Goal: Task Accomplishment & Management: Use online tool/utility

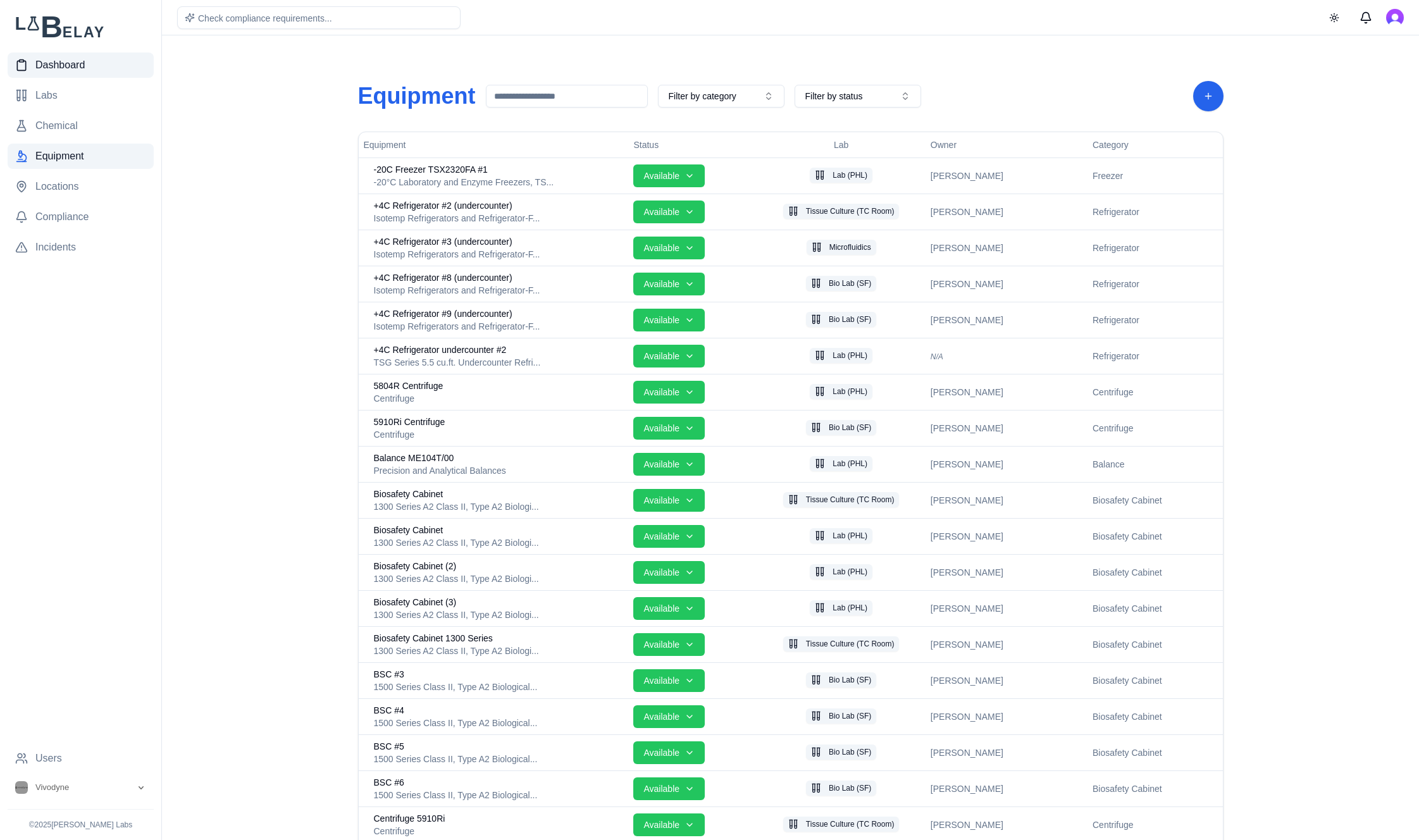
click at [72, 68] on span "Dashboard" at bounding box center [60, 64] width 49 height 15
click at [74, 63] on span "Dashboard" at bounding box center [60, 64] width 49 height 15
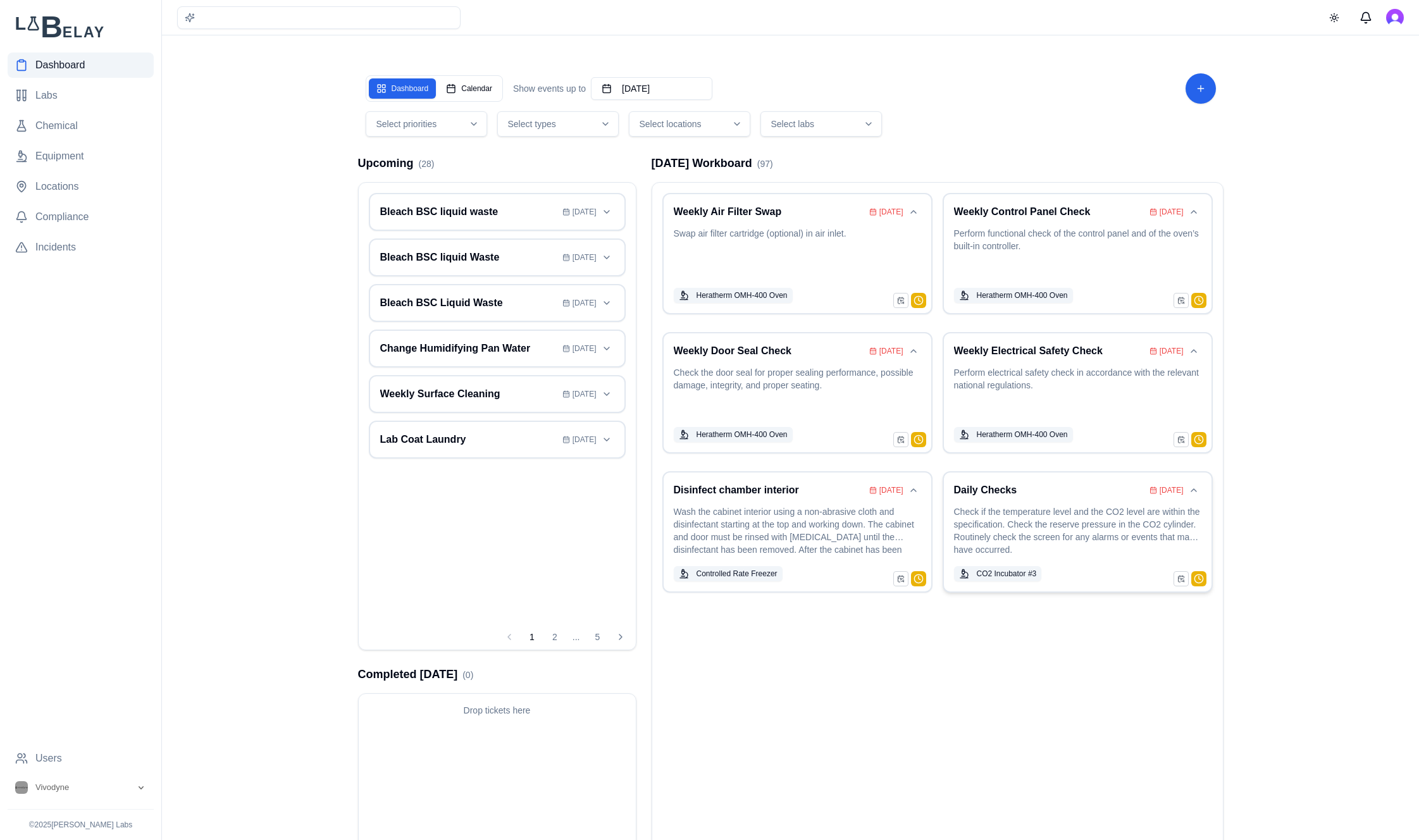
click at [1062, 529] on p "Check if the temperature level and the CO2 level are within the specification. …" at bounding box center [1078, 532] width 248 height 54
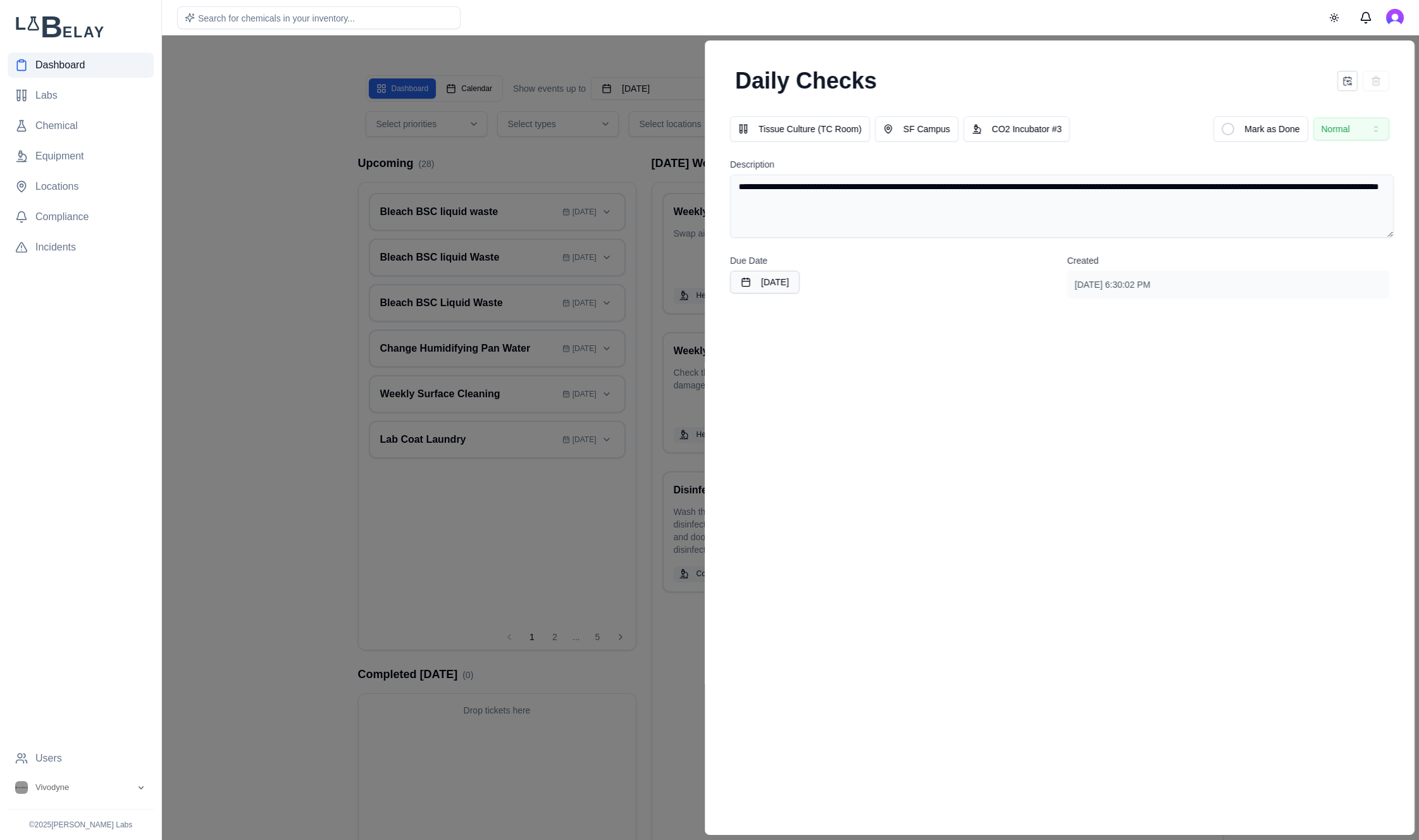
click at [348, 143] on div at bounding box center [710, 437] width 1419 height 805
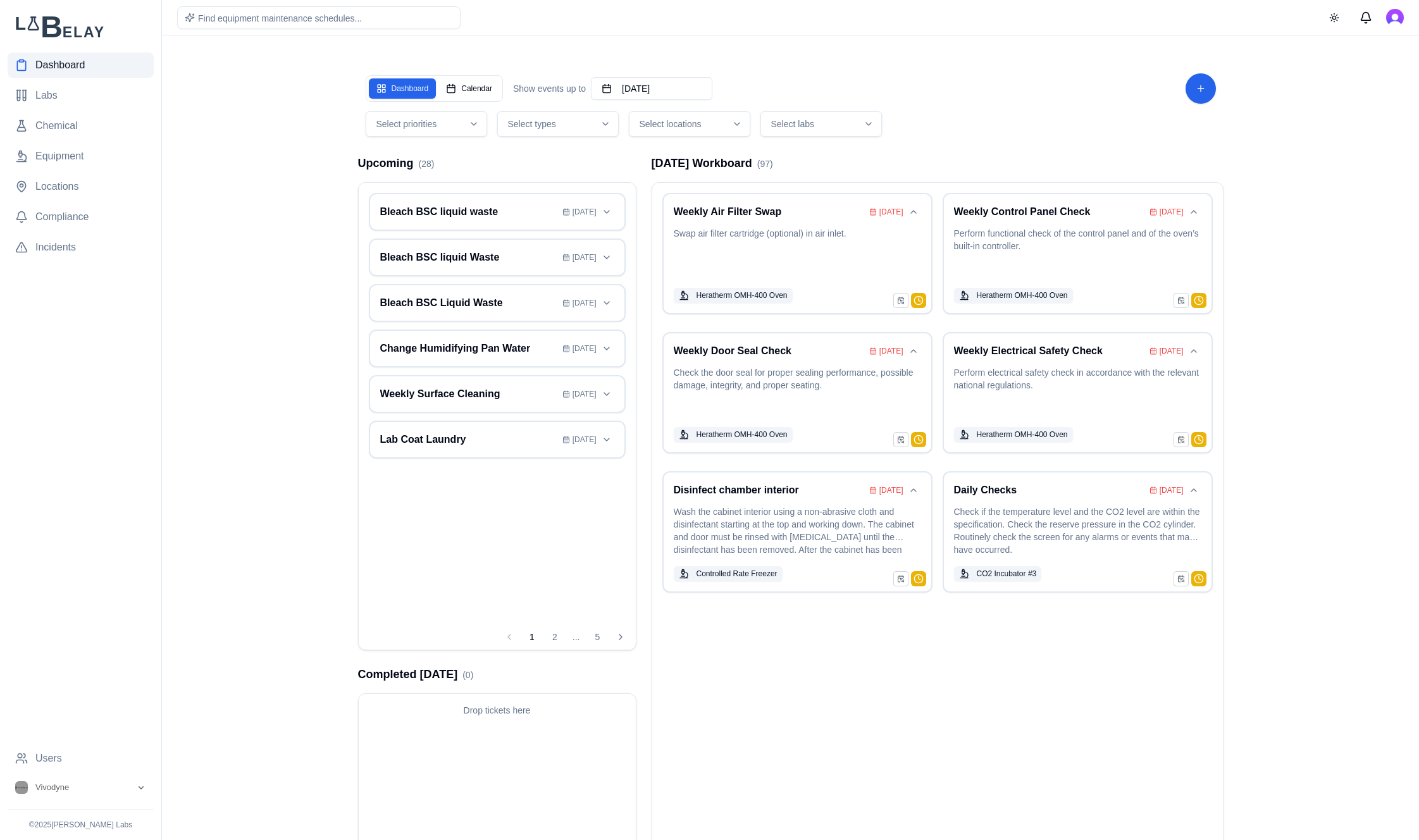
click at [714, 122] on div "Select locations" at bounding box center [690, 124] width 115 height 13
click at [677, 219] on span "[GEOGRAPHIC_DATA]" at bounding box center [699, 219] width 93 height 13
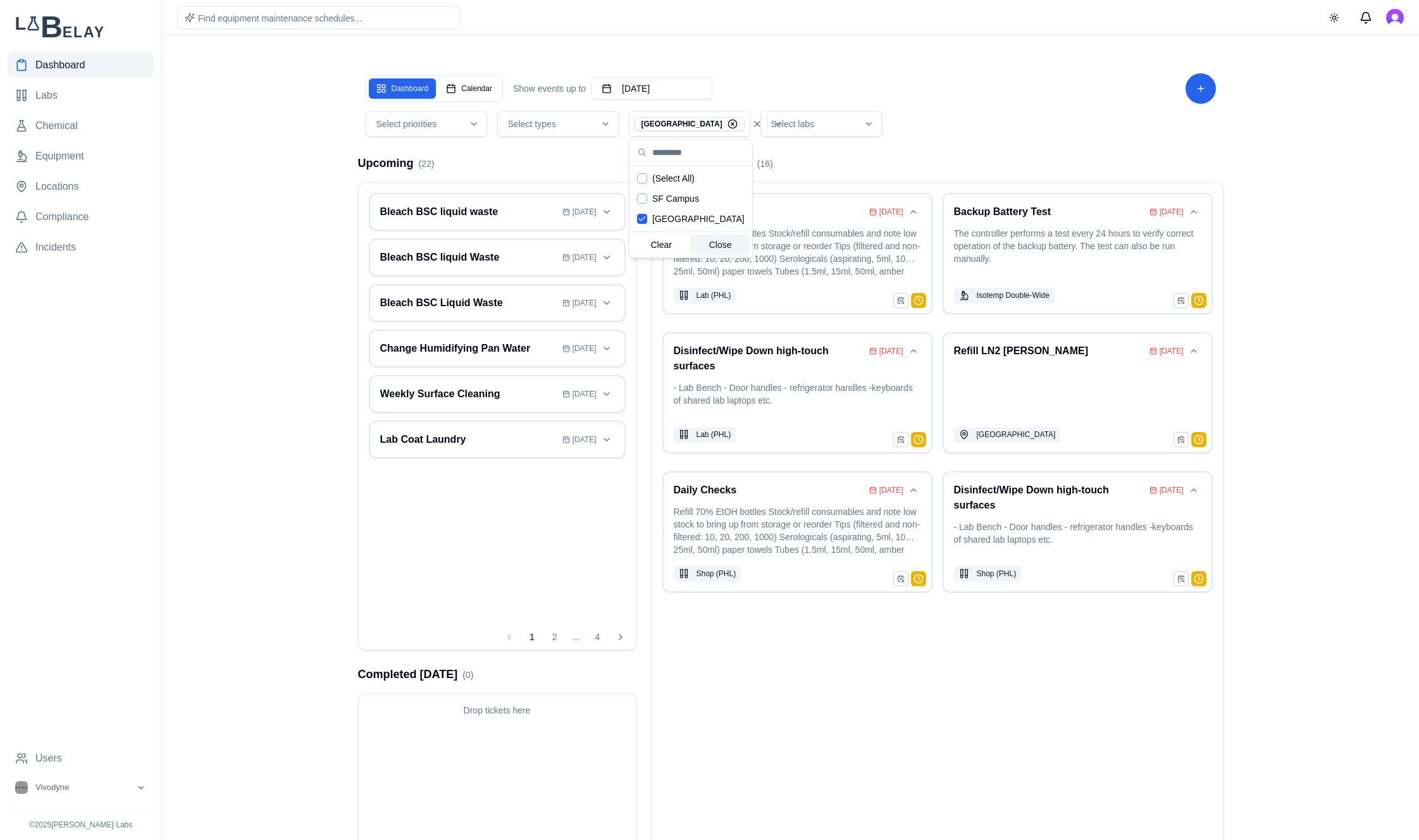
click at [1101, 154] on div "[DATE] Workboard ( 16 )" at bounding box center [937, 163] width 572 height 18
click at [798, 268] on p "Refill 70% EtOH bottles Stock/refill consumables and note low stock to bring up…" at bounding box center [798, 253] width 248 height 54
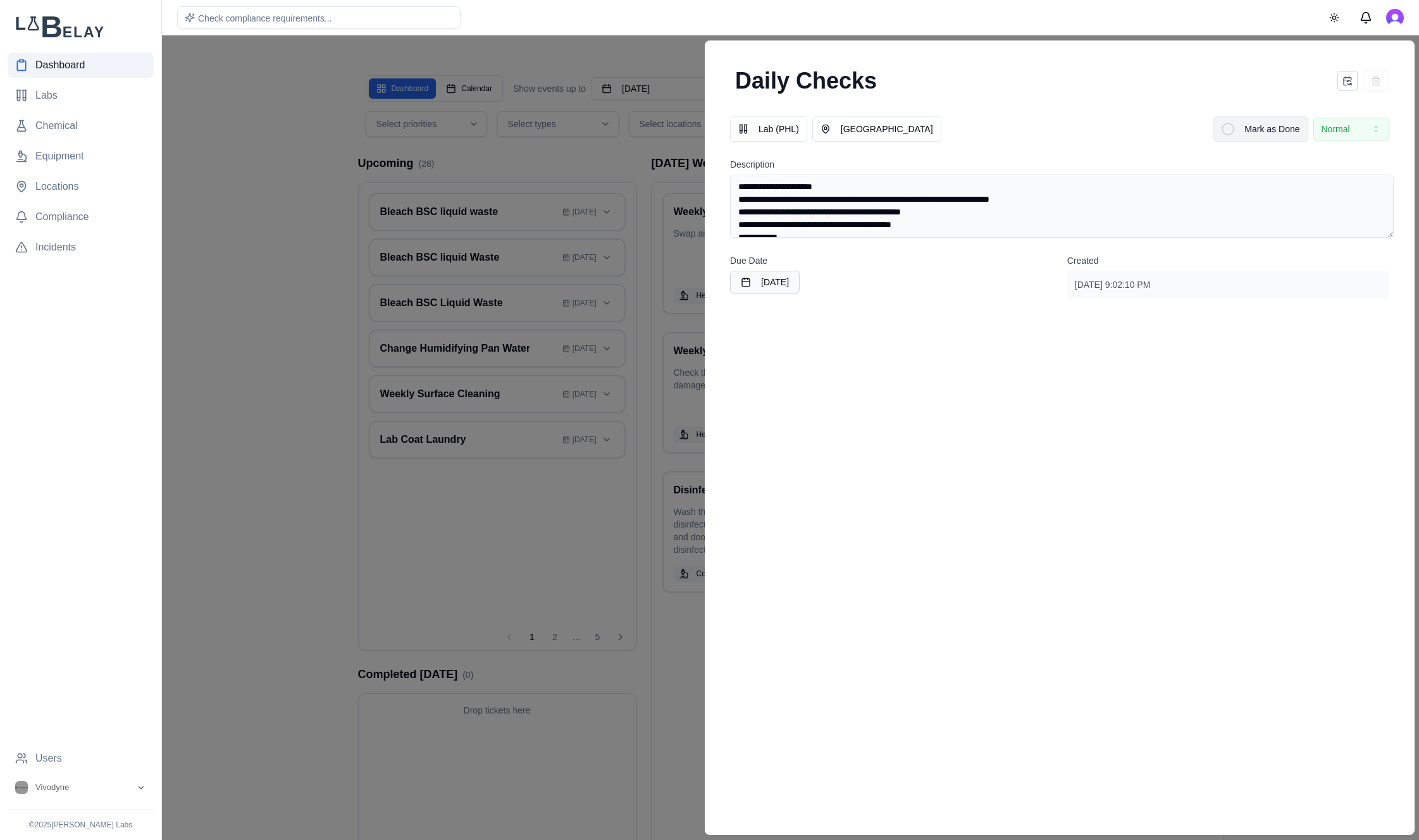
click at [1251, 132] on span "Mark as Done" at bounding box center [1272, 129] width 55 height 13
